Goal: Check status: Check status

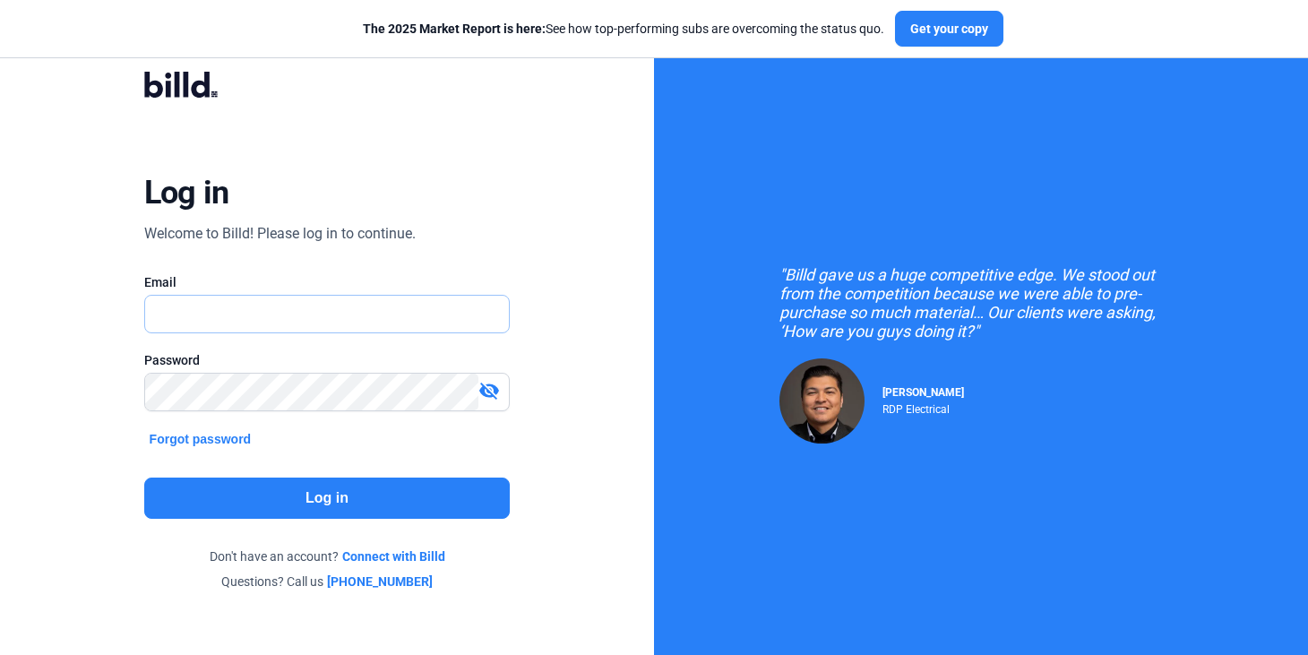
click at [386, 331] on input "text" at bounding box center [318, 314] width 346 height 37
type input "[PERSON_NAME][EMAIL_ADDRESS][PERSON_NAME][DOMAIN_NAME]"
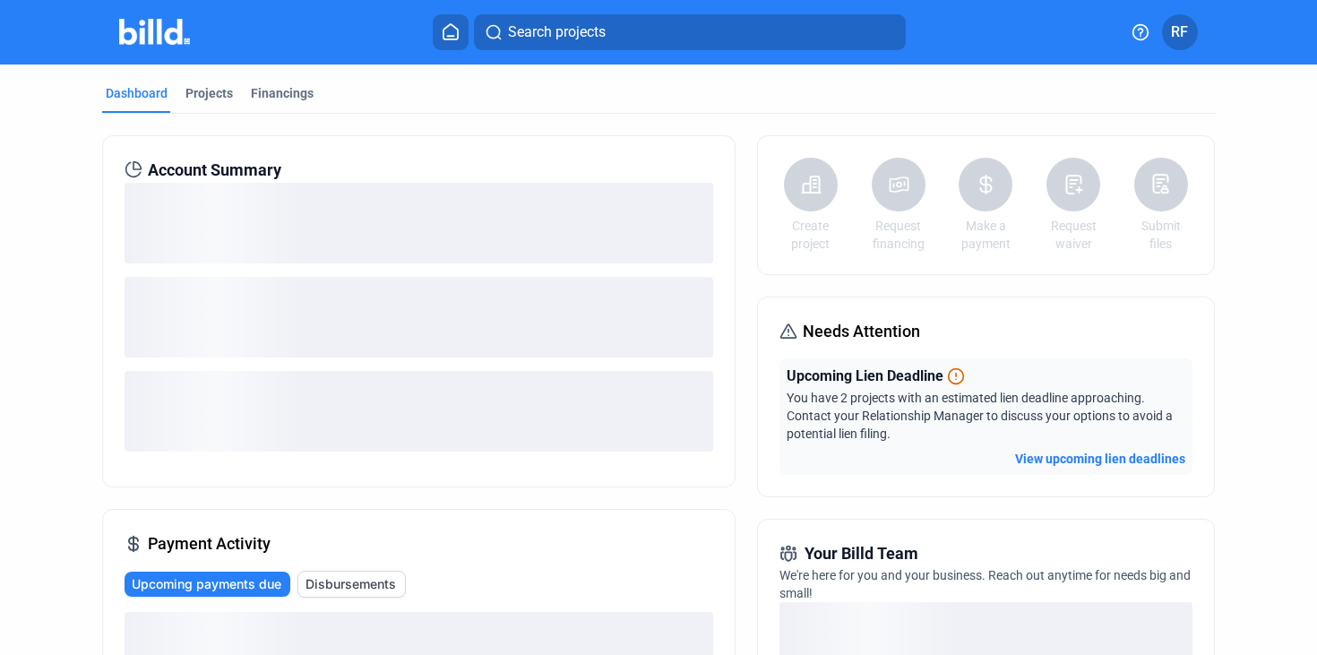
click at [532, 125] on div "Account Summary Payment Activity Upcoming payments due Disbursements Latest fro…" at bounding box center [658, 655] width 1113 height 1083
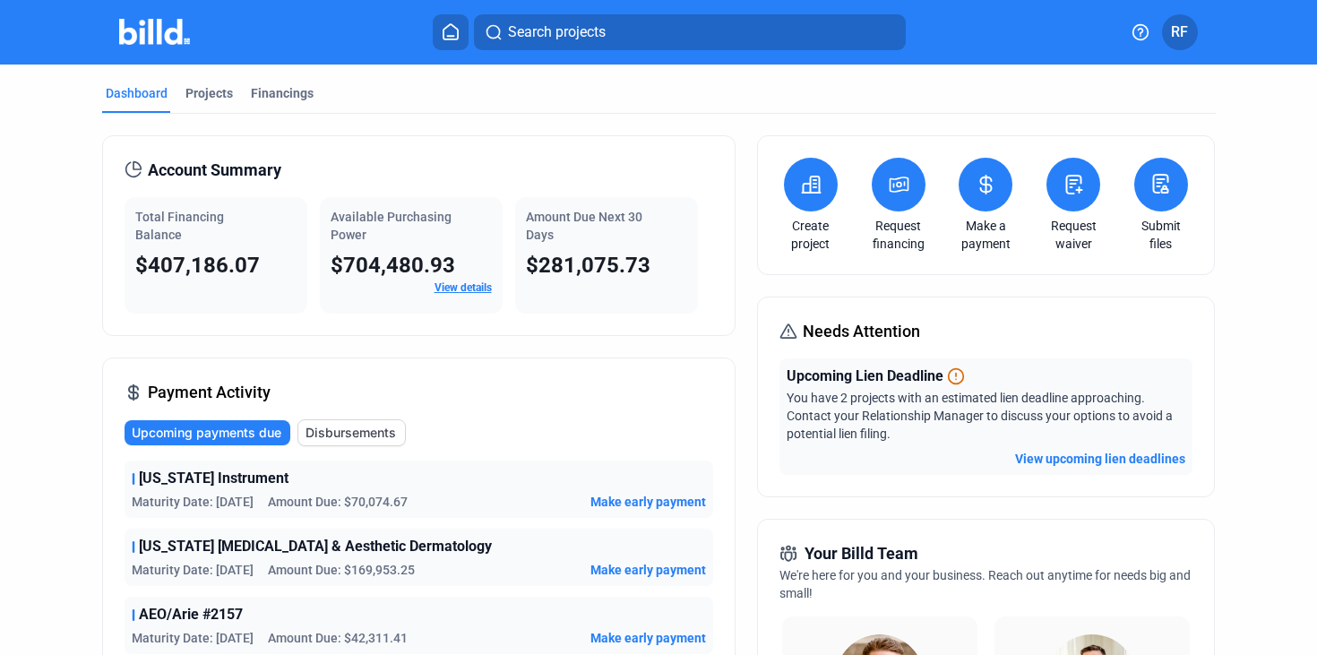
click at [700, 198] on div "Total Financing Balance $407,186.07 Available Purchasing Power $704,480.93 View…" at bounding box center [418, 255] width 588 height 116
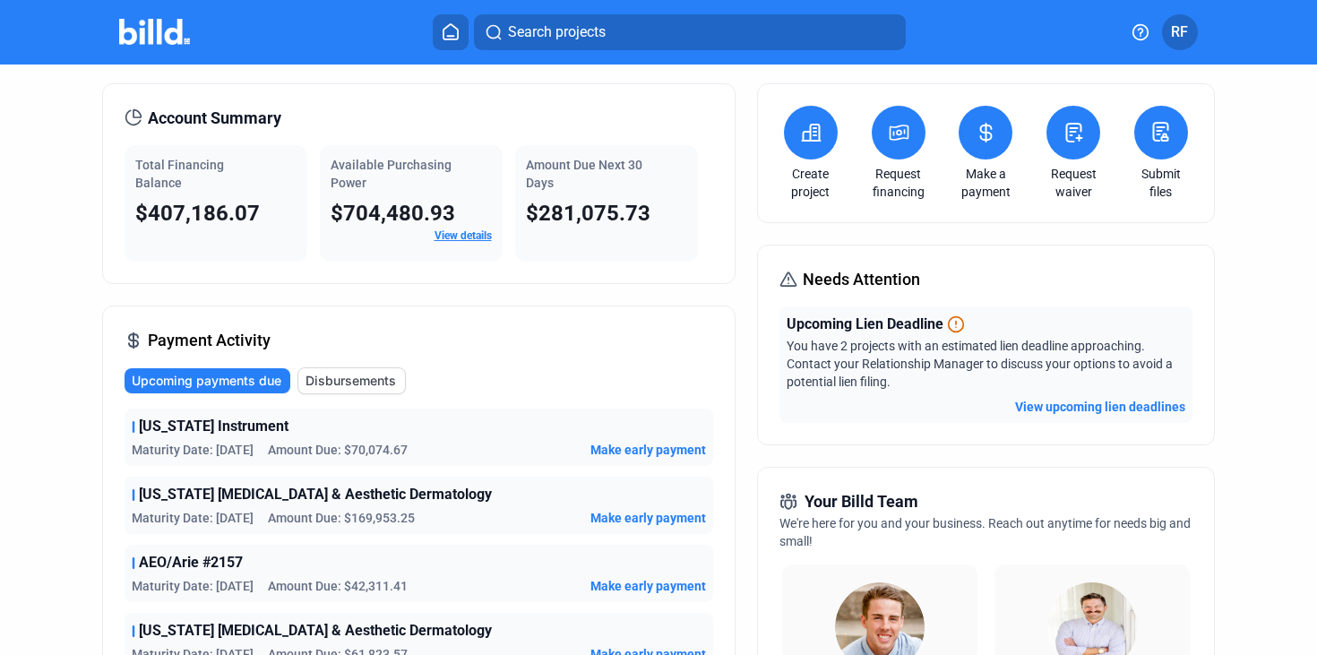
scroll to position [70, 0]
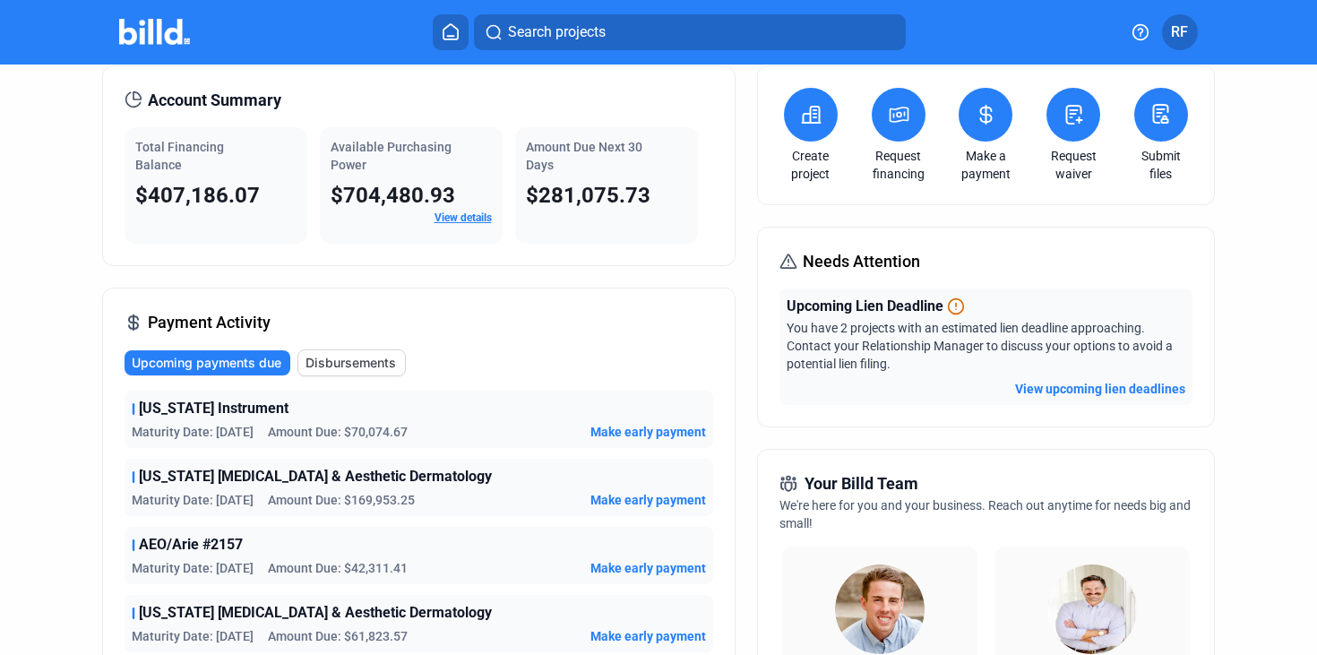
click at [511, 314] on div "Payment Activity Upcoming payments due Disbursements [US_STATE] Instrument Matu…" at bounding box center [418, 537] width 633 height 498
